Goal: Task Accomplishment & Management: Use online tool/utility

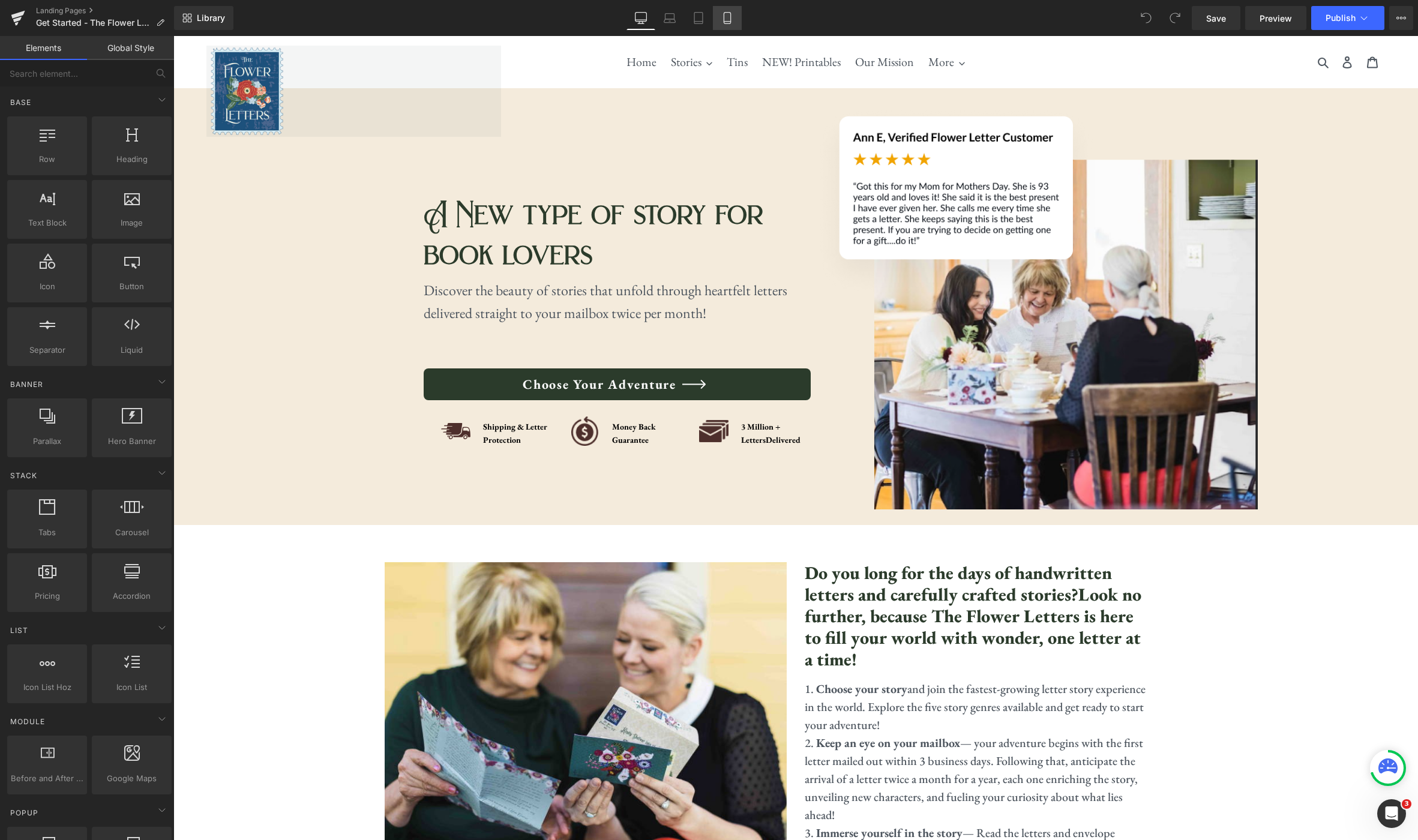
click at [732, 18] on icon at bounding box center [727, 18] width 12 height 12
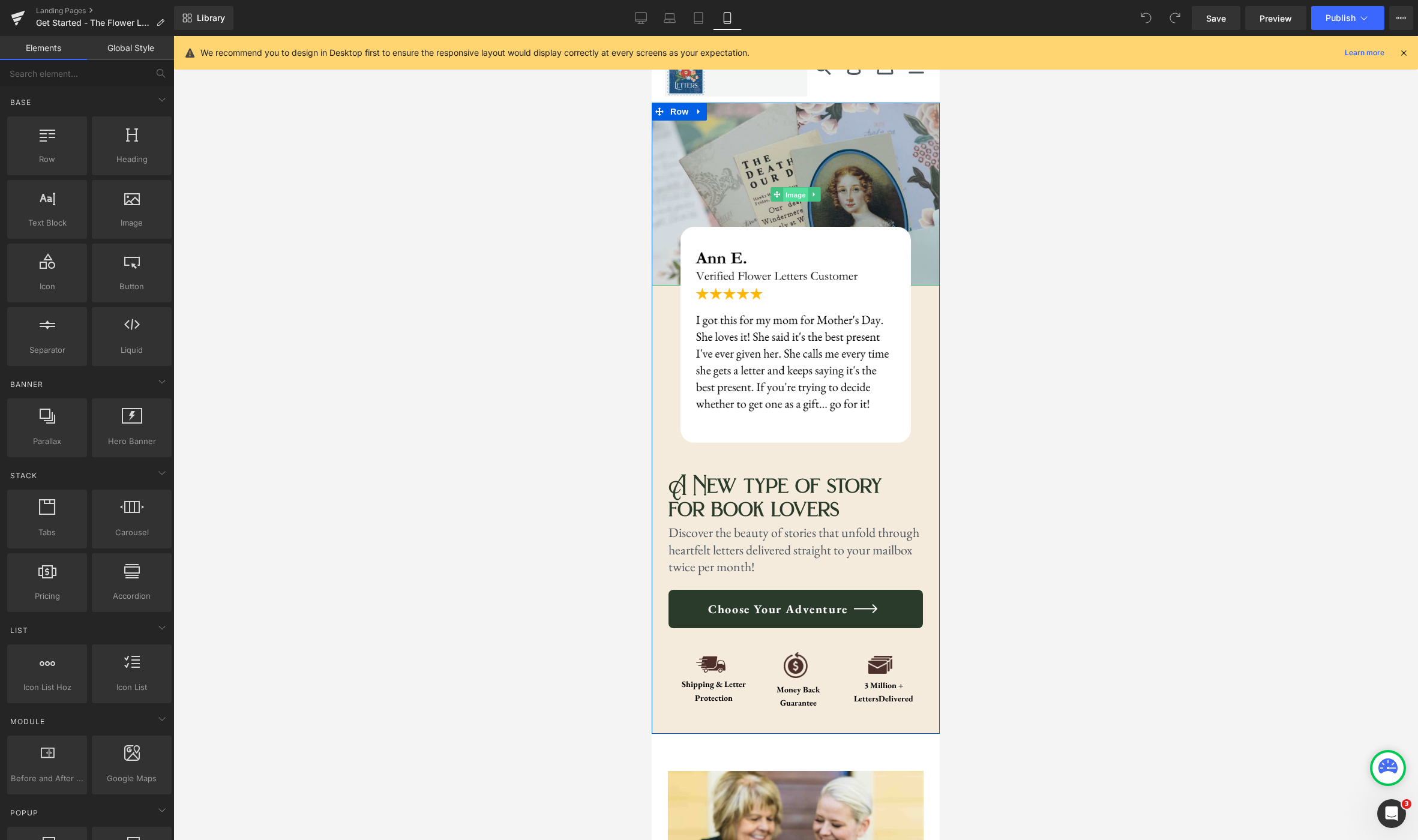
click at [793, 194] on span "Image" at bounding box center [795, 194] width 25 height 14
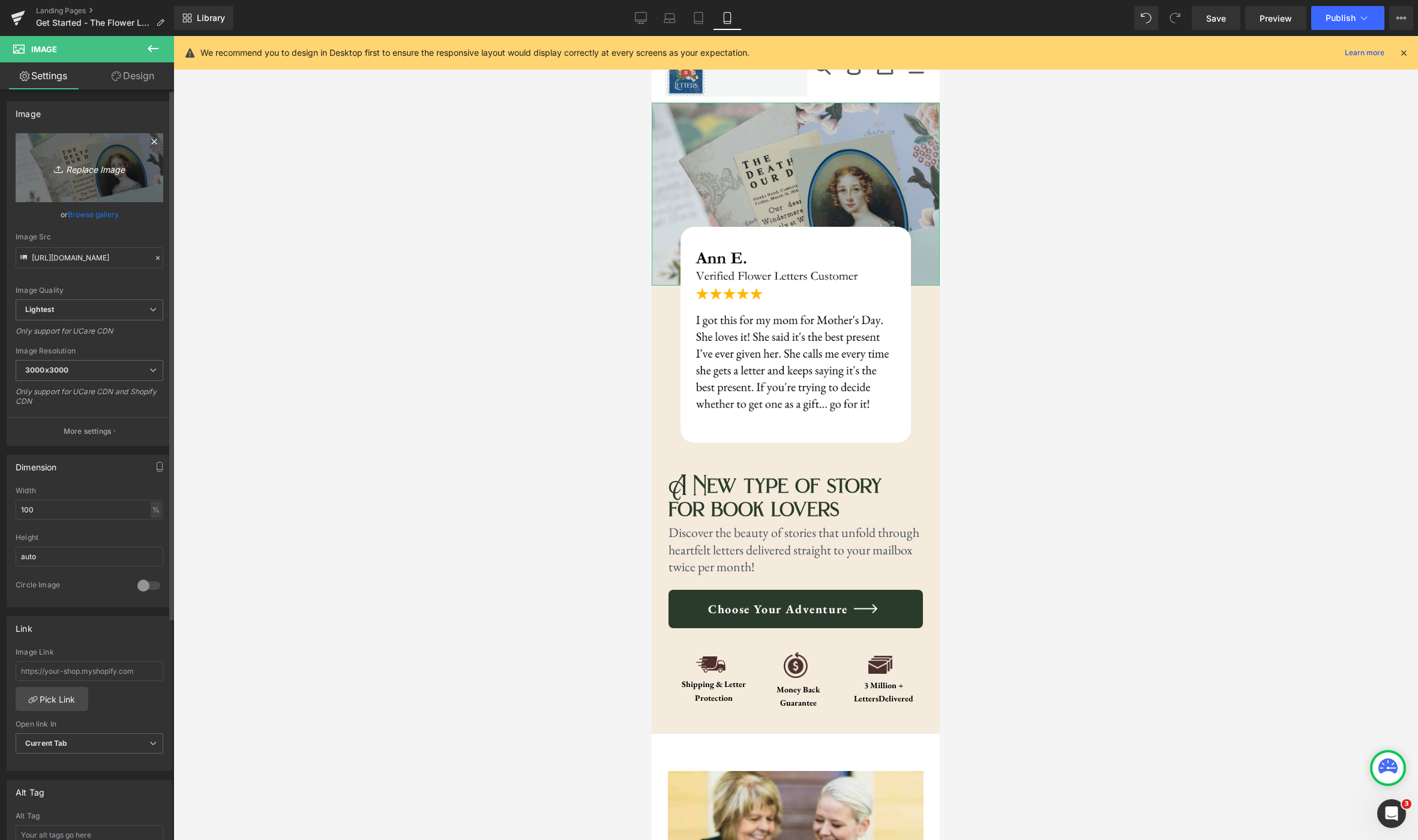
click at [91, 172] on icon "Replace Image" at bounding box center [89, 168] width 96 height 15
click at [89, 216] on link "Browse gallery" at bounding box center [93, 214] width 51 height 21
click at [100, 0] on div "Image You are previewing how the will restyle your page. You can not edit Eleme…" at bounding box center [709, 0] width 1418 height 0
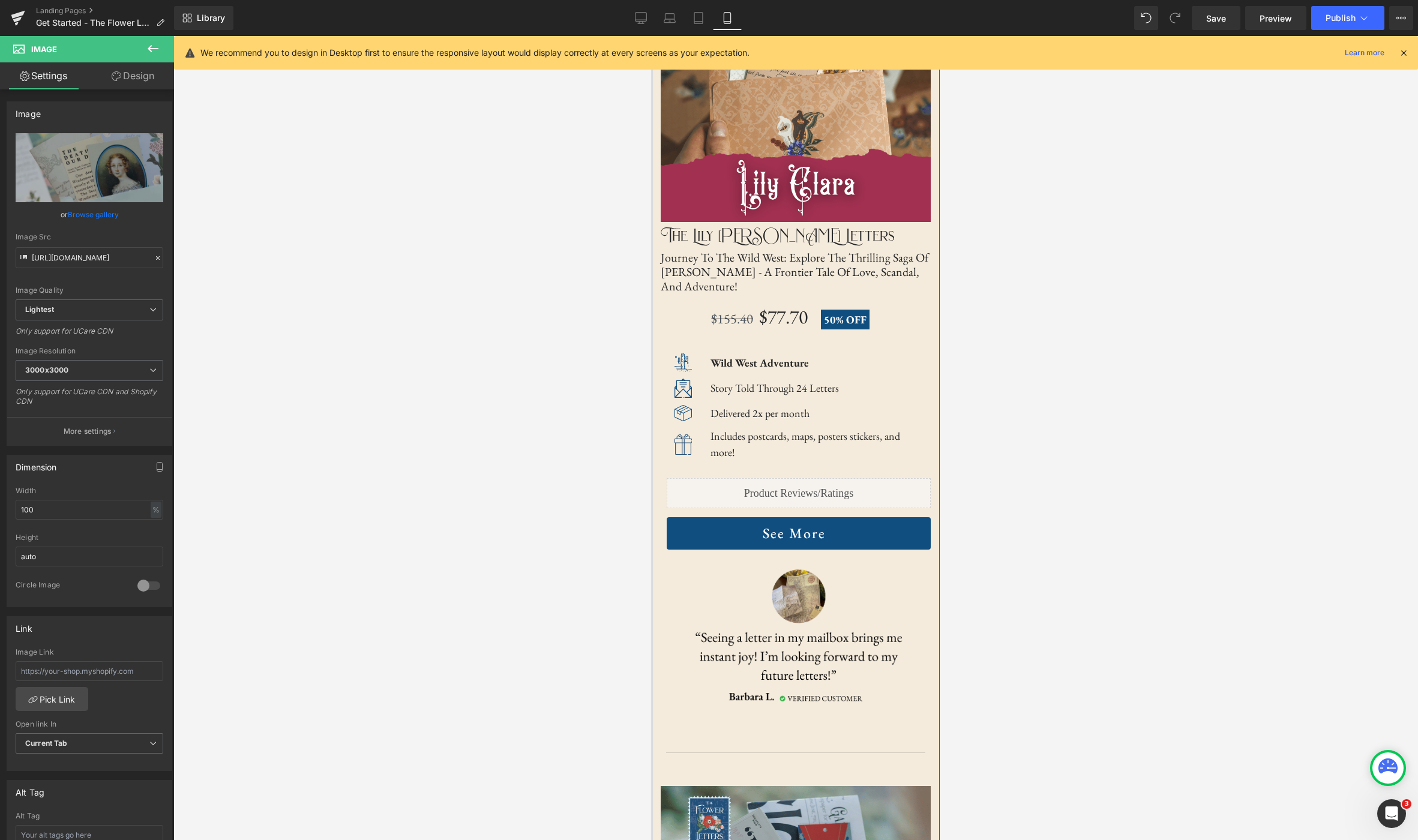
scroll to position [3591, 0]
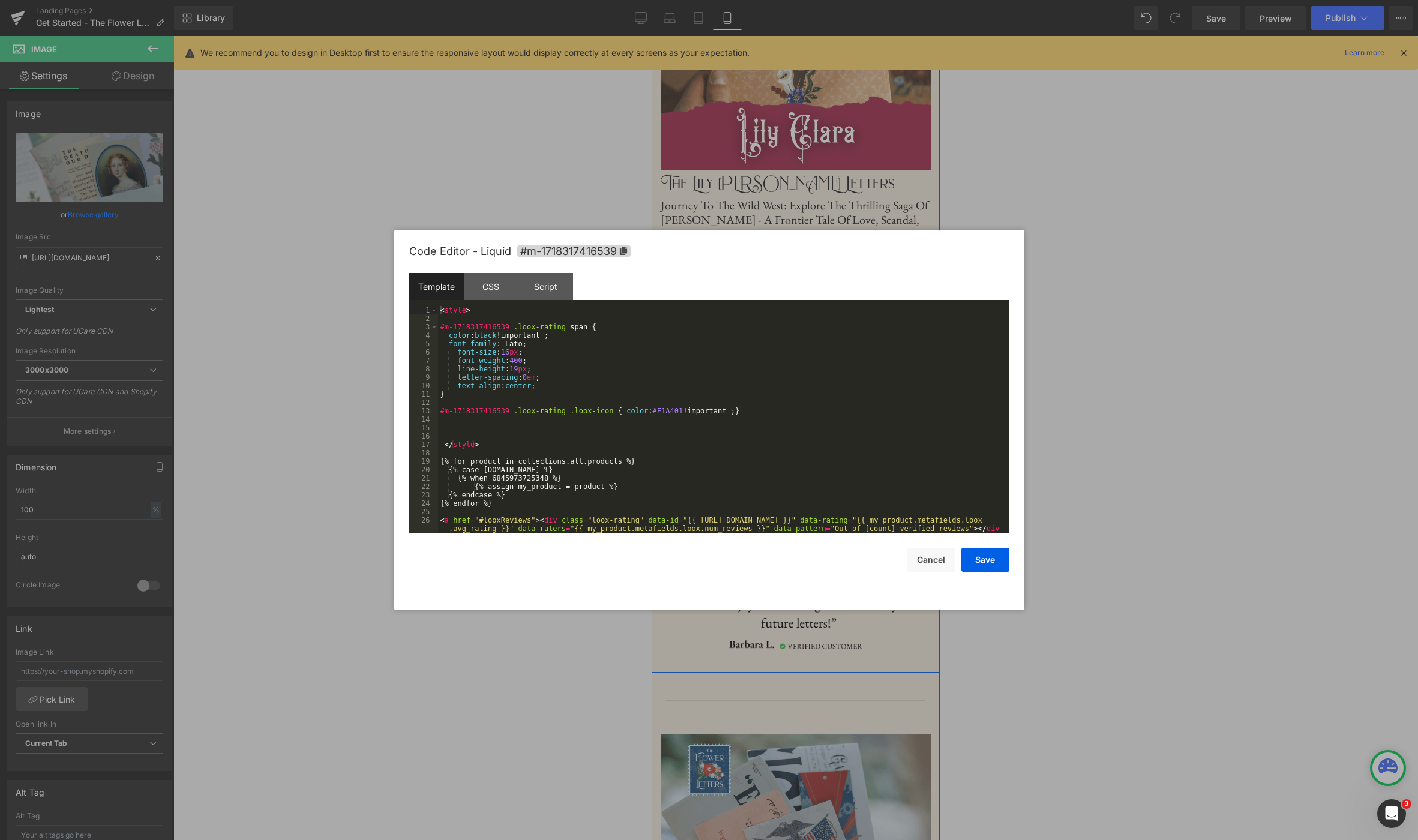
click at [818, 426] on div "Liquid" at bounding box center [798, 441] width 264 height 30
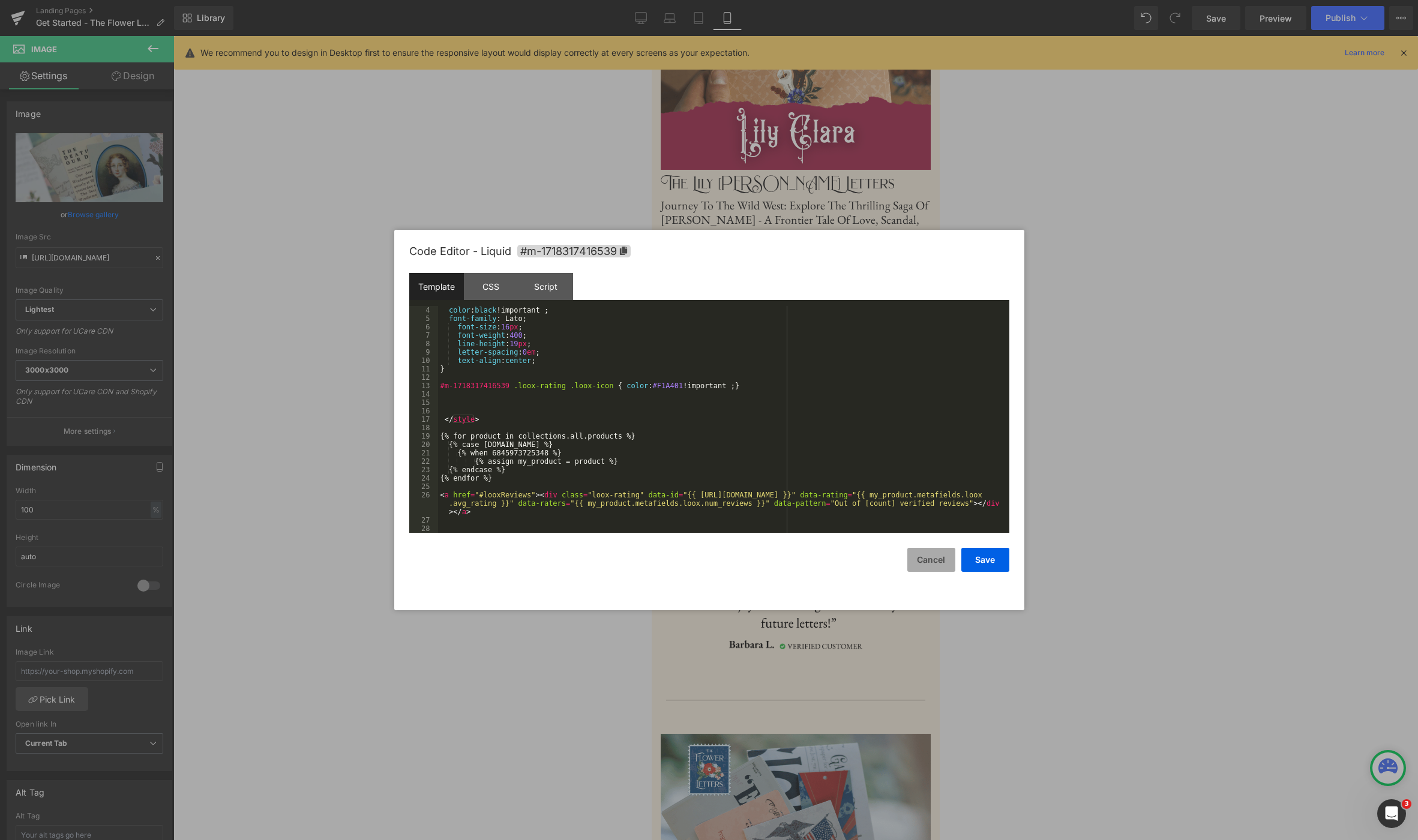
click at [938, 557] on button "Cancel" at bounding box center [931, 560] width 48 height 24
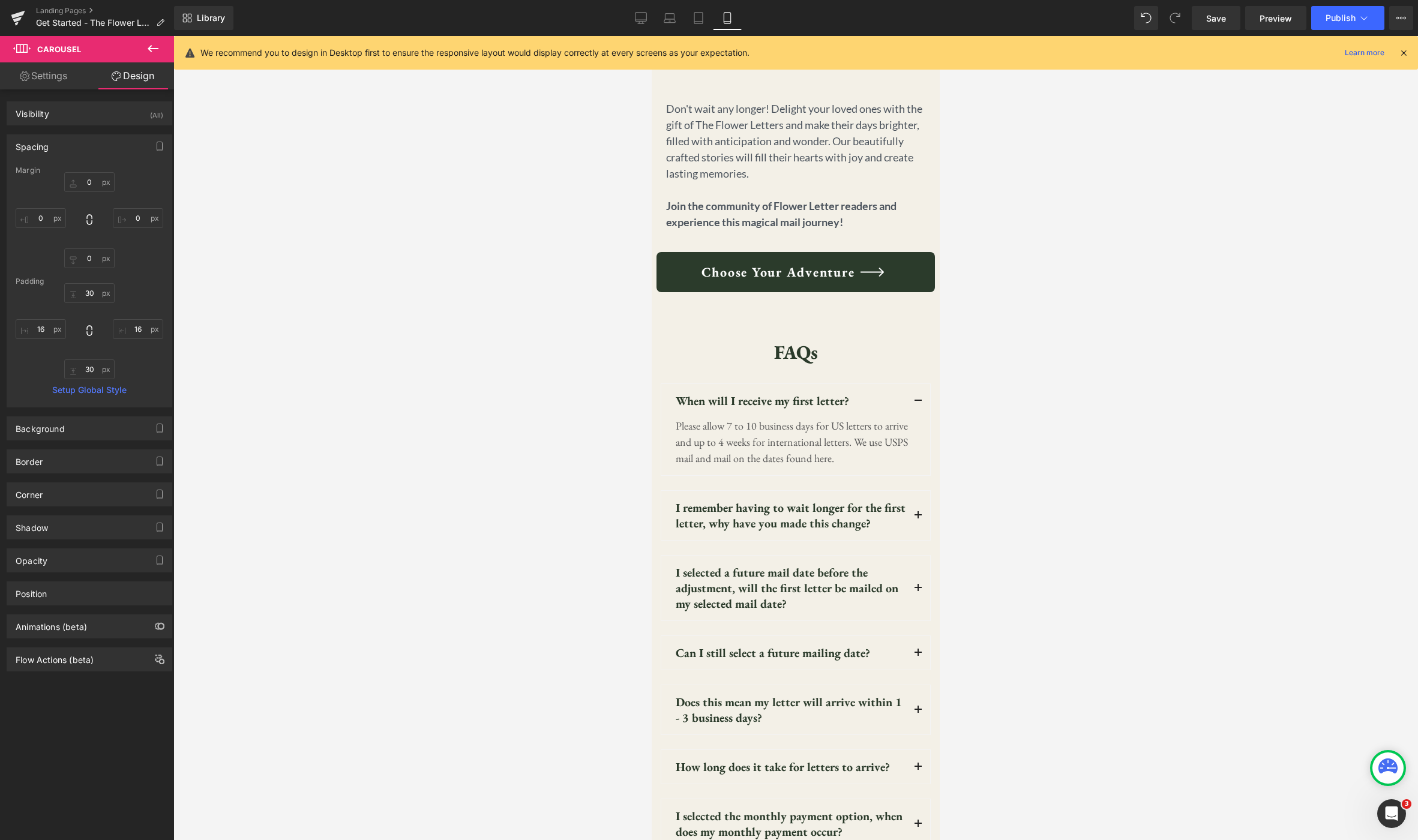
scroll to position [7048, 0]
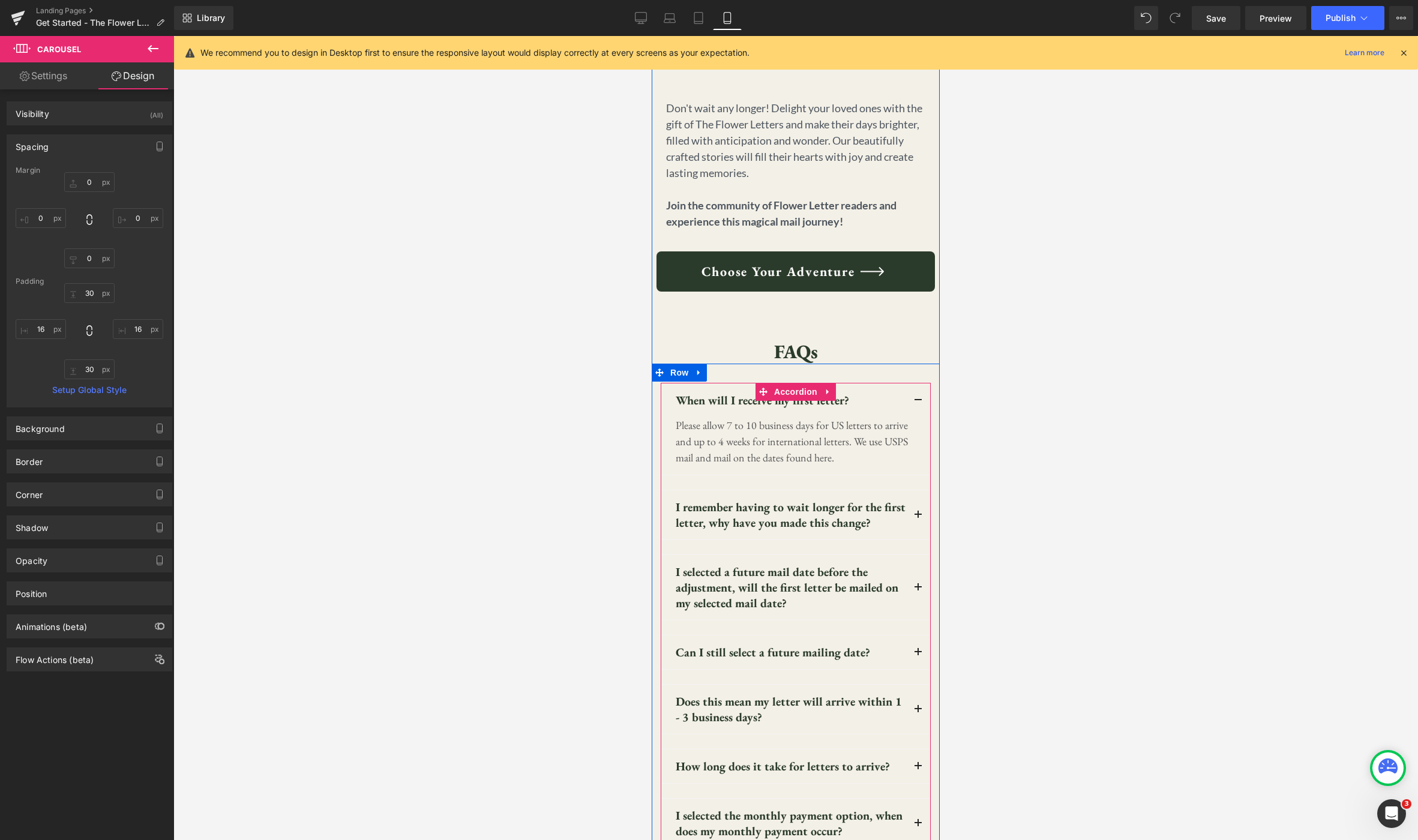
click at [918, 404] on span "button" at bounding box center [918, 404] width 0 height 0
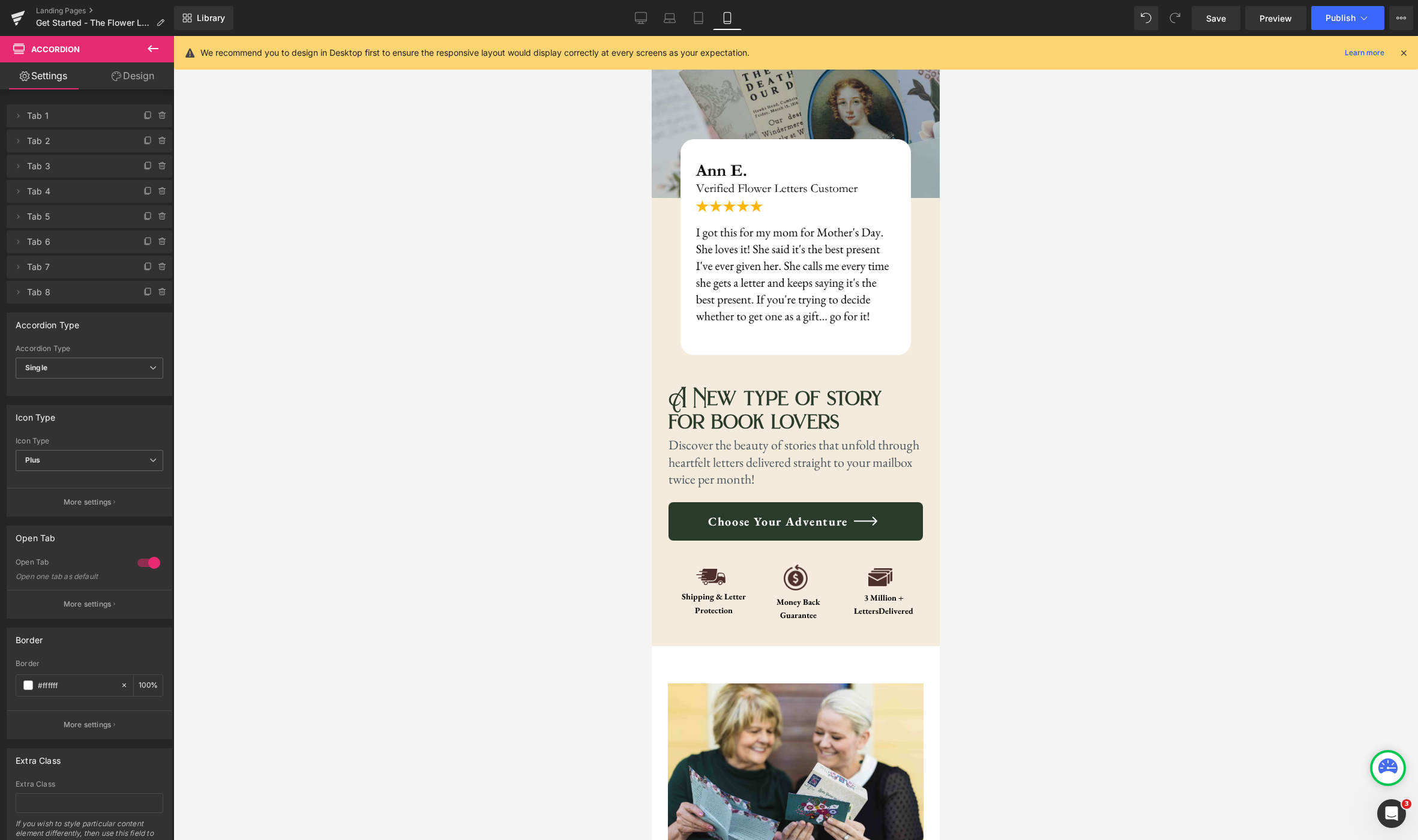
scroll to position [0, 0]
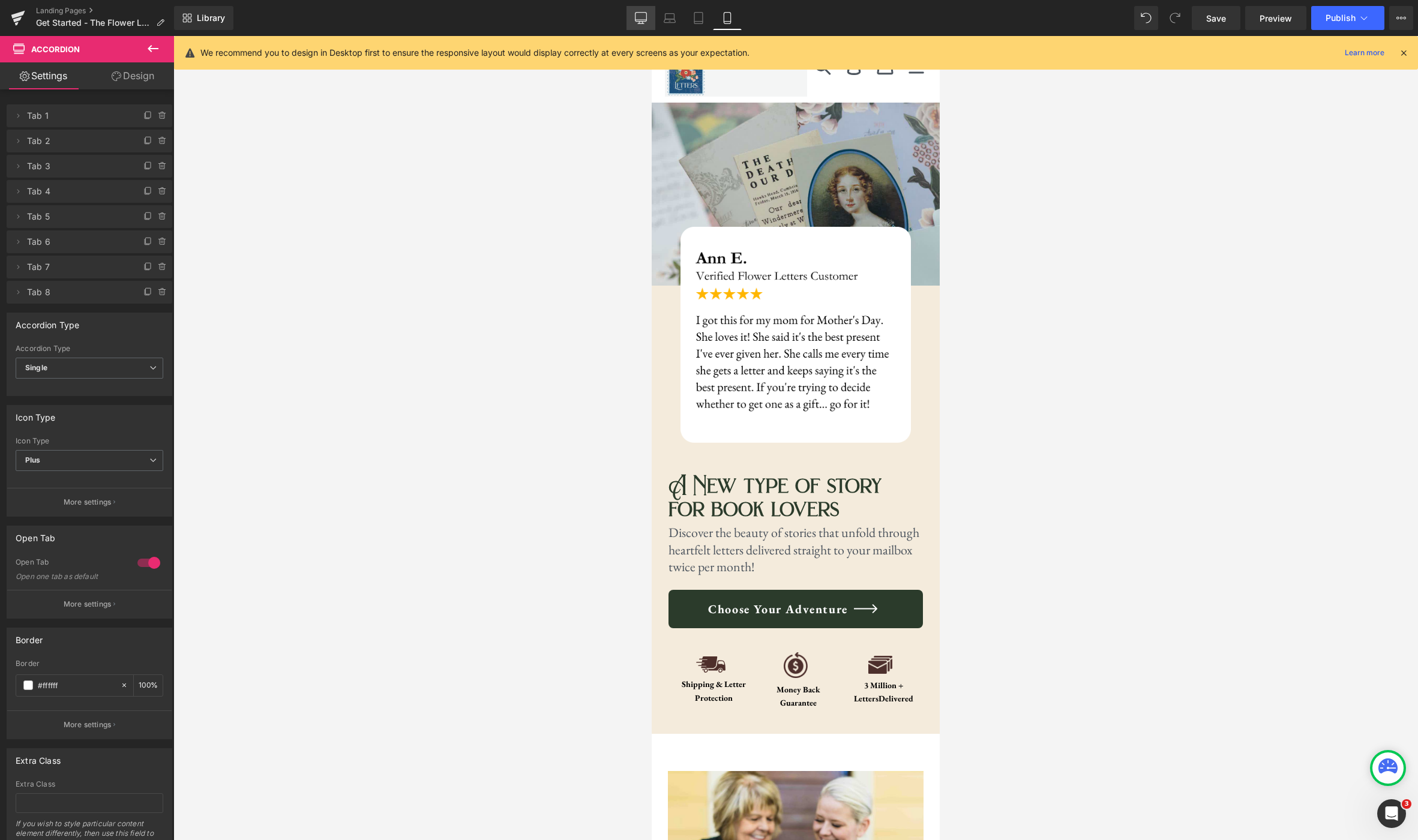
click at [642, 24] on link "Desktop" at bounding box center [641, 18] width 29 height 24
